Goal: Task Accomplishment & Management: Complete application form

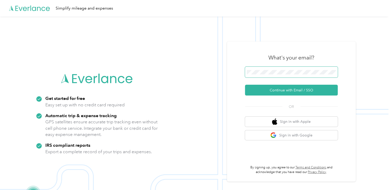
click at [266, 69] on span at bounding box center [291, 72] width 93 height 11
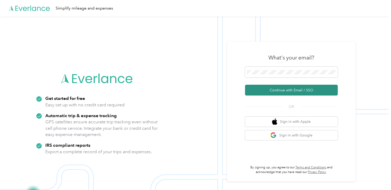
click at [273, 89] on button "Continue with Email / SSO" at bounding box center [291, 90] width 93 height 11
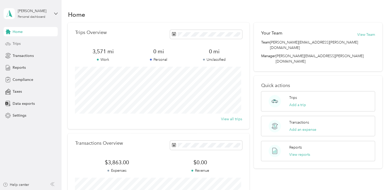
click at [26, 44] on div "Trips" at bounding box center [31, 43] width 54 height 9
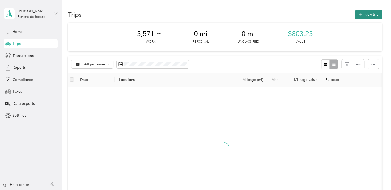
click at [364, 14] on button "New trip" at bounding box center [368, 14] width 27 height 9
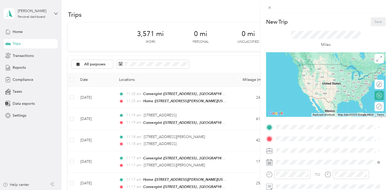
click at [292, 70] on span "[STREET_ADDRESS][PERSON_NAME][US_STATE][US_STATE]" at bounding box center [326, 75] width 80 height 10
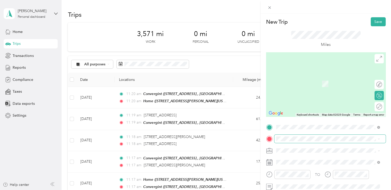
click at [285, 142] on span at bounding box center [329, 139] width 111 height 8
click at [296, 127] on strong "Convergint" at bounding box center [295, 126] width 19 height 5
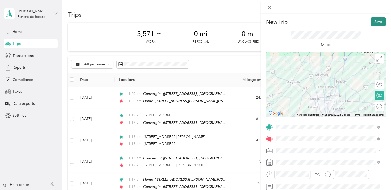
click at [371, 22] on button "Save" at bounding box center [378, 21] width 15 height 9
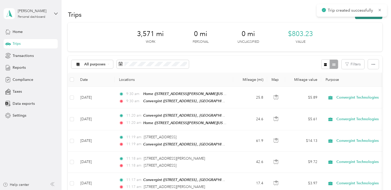
click at [361, 19] on button "New trip" at bounding box center [368, 14] width 27 height 9
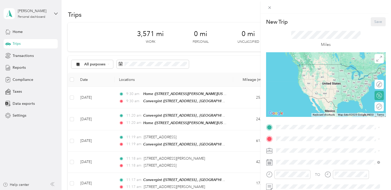
click at [296, 131] on div "TO Add photo" at bounding box center [326, 185] width 120 height 124
click at [289, 117] on div "Convergint [STREET_ADDRESS]" at bounding box center [302, 118] width 33 height 11
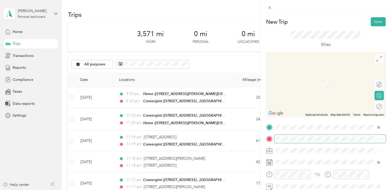
click at [285, 136] on span at bounding box center [329, 139] width 111 height 8
click at [318, 89] on span "[STREET_ADDRESS][US_STATE]" at bounding box center [312, 87] width 52 height 5
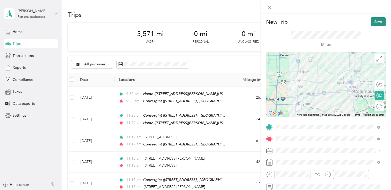
click at [373, 20] on button "Save" at bounding box center [378, 21] width 15 height 9
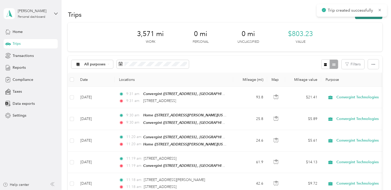
click at [363, 18] on button "New trip" at bounding box center [368, 14] width 27 height 9
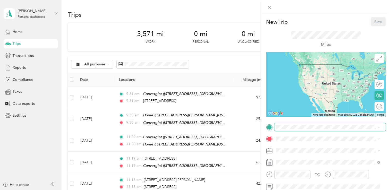
click at [287, 124] on span at bounding box center [329, 127] width 111 height 8
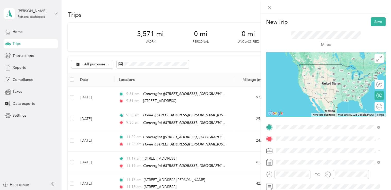
click at [302, 77] on span "[STREET_ADDRESS][US_STATE]" at bounding box center [312, 75] width 52 height 5
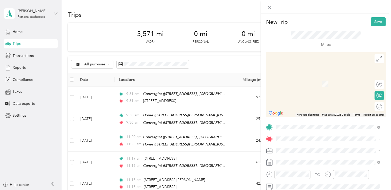
click at [301, 127] on strong "Convergint" at bounding box center [295, 126] width 19 height 5
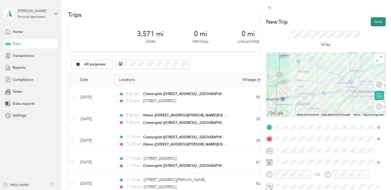
click at [375, 24] on button "Save" at bounding box center [378, 21] width 15 height 9
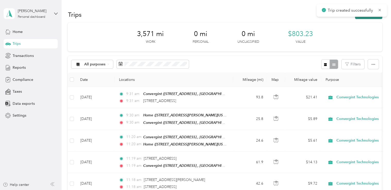
click at [367, 18] on button "New trip" at bounding box center [368, 14] width 27 height 9
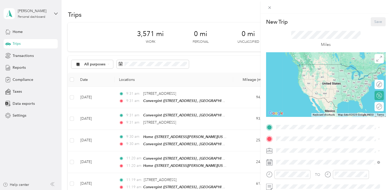
click at [302, 113] on strong "Convergint" at bounding box center [295, 115] width 19 height 5
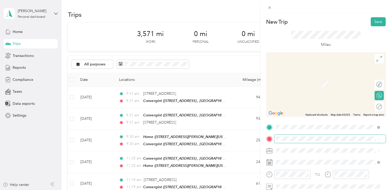
click at [288, 141] on span at bounding box center [329, 139] width 111 height 8
click at [296, 79] on strong "Home" at bounding box center [291, 78] width 10 height 5
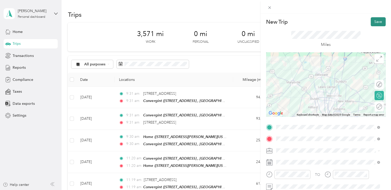
click at [375, 19] on button "Save" at bounding box center [378, 21] width 15 height 9
